Goal: Transaction & Acquisition: Purchase product/service

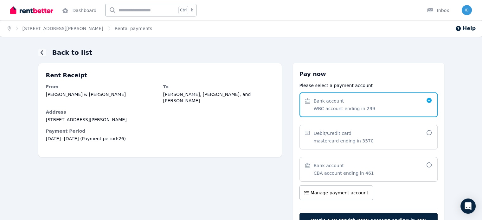
click at [386, 164] on span "Bank account CBA account ending in 461" at bounding box center [365, 169] width 121 height 14
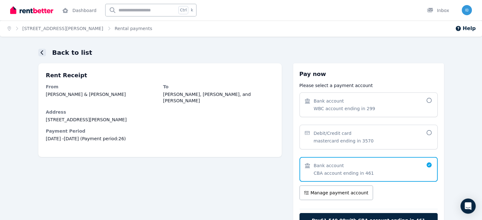
click at [41, 50] on icon at bounding box center [42, 52] width 3 height 5
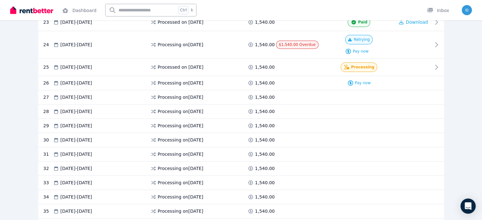
scroll to position [507, 0]
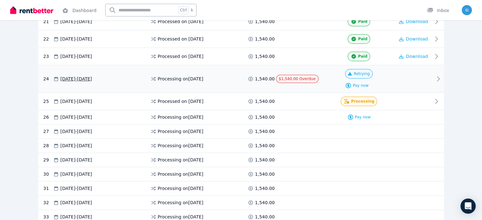
click at [369, 71] on span "Retrying" at bounding box center [361, 73] width 16 height 5
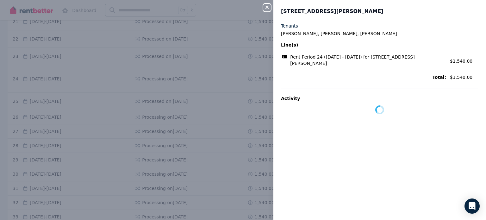
click at [268, 10] on button "Close panel" at bounding box center [267, 8] width 8 height 8
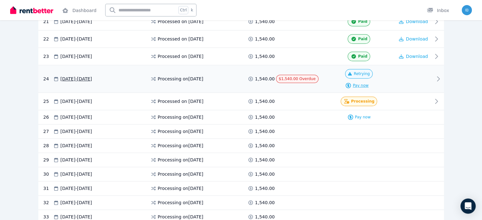
click at [351, 83] on icon at bounding box center [348, 85] width 5 height 5
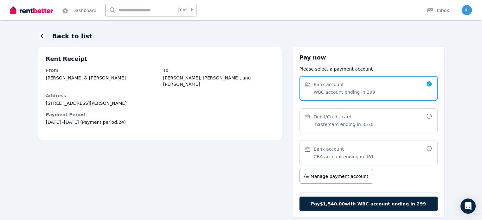
scroll to position [42, 0]
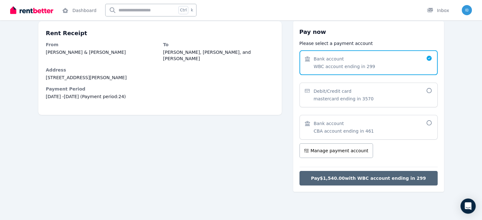
click at [404, 176] on span "Pay $1,540.00 with WBC account ending in 299" at bounding box center [368, 178] width 115 height 6
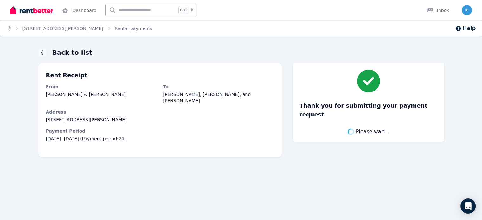
scroll to position [0, 0]
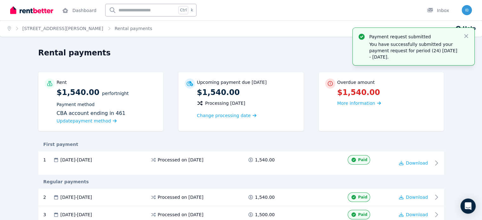
click at [466, 35] on icon "button" at bounding box center [466, 36] width 6 height 6
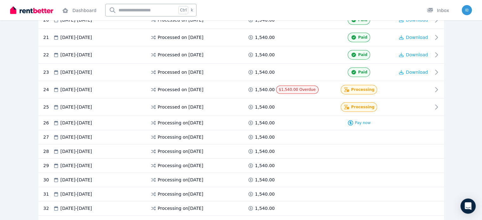
scroll to position [459, 0]
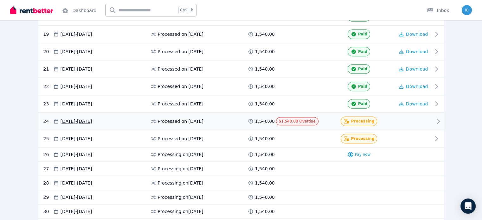
click at [432, 117] on div at bounding box center [413, 121] width 38 height 9
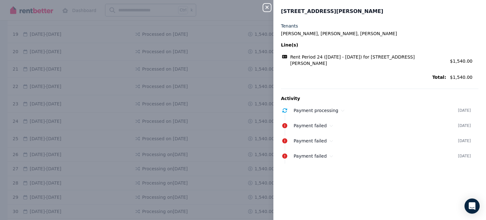
click at [259, 8] on div "Close panel [STREET_ADDRESS][PERSON_NAME] Tenants [PERSON_NAME], [PERSON_NAME],…" at bounding box center [243, 110] width 486 height 220
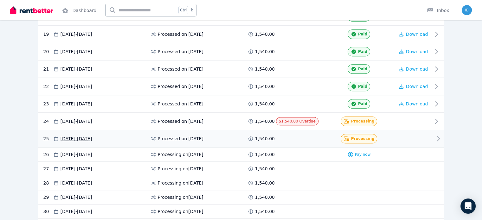
click at [442, 135] on icon at bounding box center [438, 139] width 8 height 8
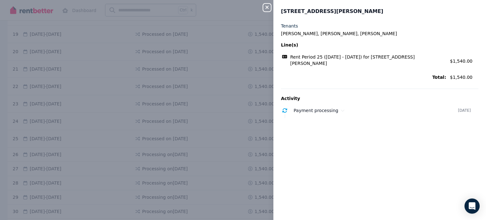
click at [231, 8] on div "Close panel [STREET_ADDRESS][PERSON_NAME] Tenants [PERSON_NAME], [PERSON_NAME],…" at bounding box center [243, 110] width 486 height 220
